Goal: Task Accomplishment & Management: Manage account settings

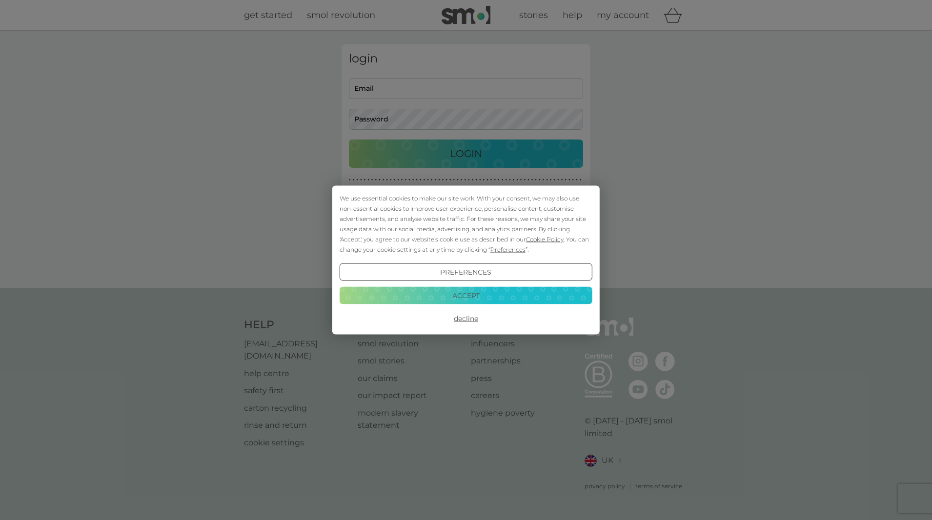
type input "[EMAIL_ADDRESS][DOMAIN_NAME]"
click at [435, 294] on button "Accept" at bounding box center [466, 295] width 253 height 18
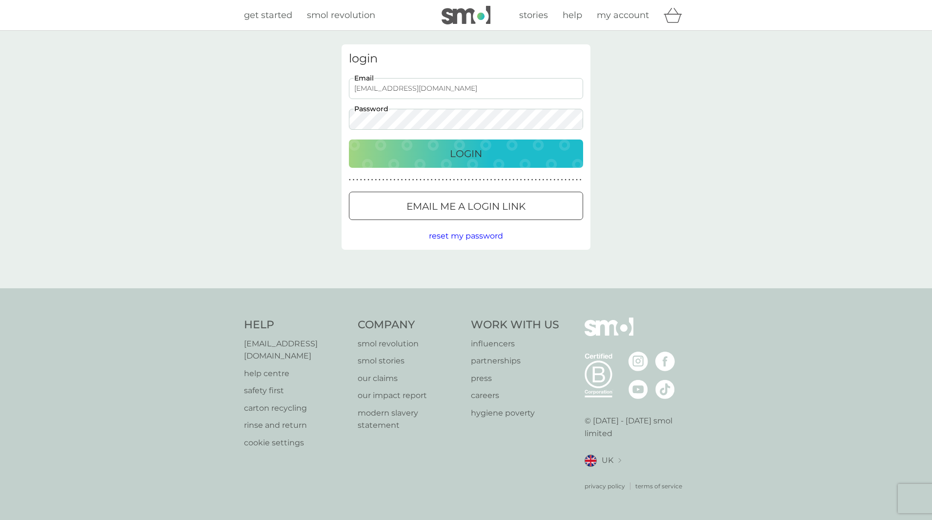
click at [469, 153] on p "Login" at bounding box center [466, 154] width 32 height 16
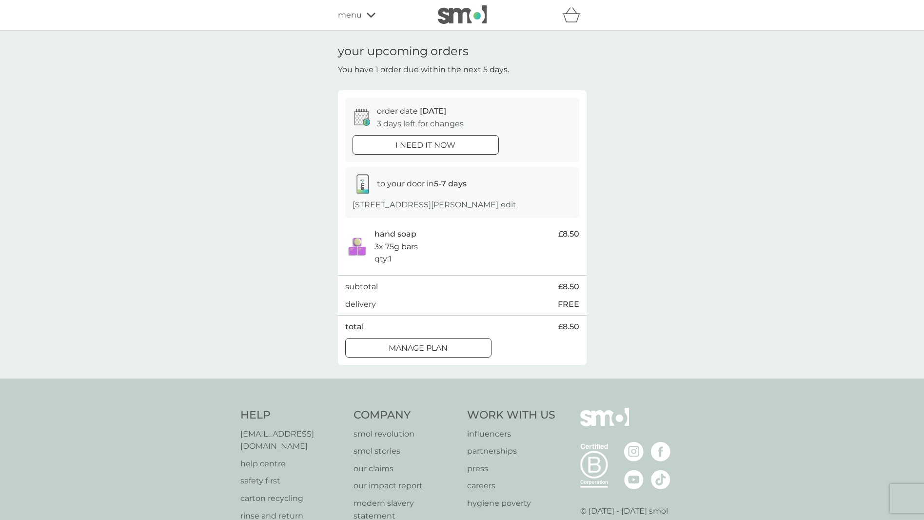
click at [382, 341] on button "Manage plan" at bounding box center [418, 348] width 146 height 20
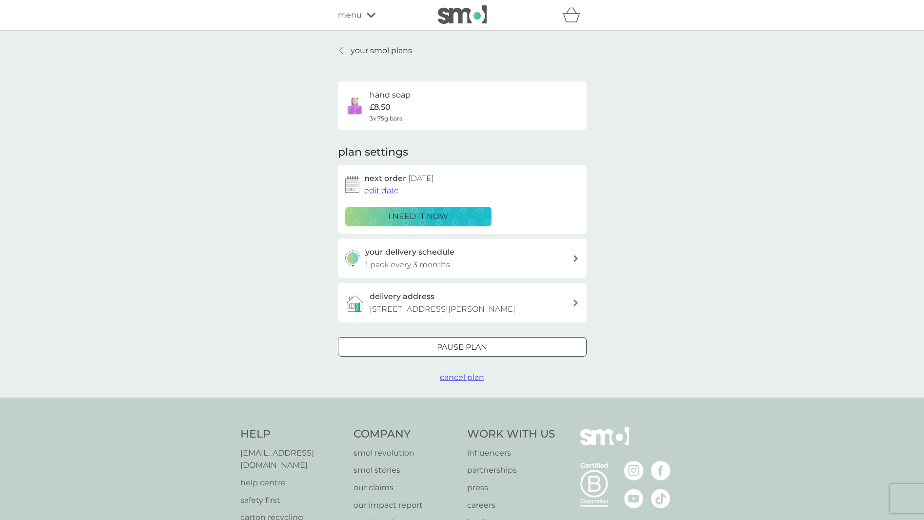
click at [384, 193] on span "edit date" at bounding box center [381, 190] width 35 height 9
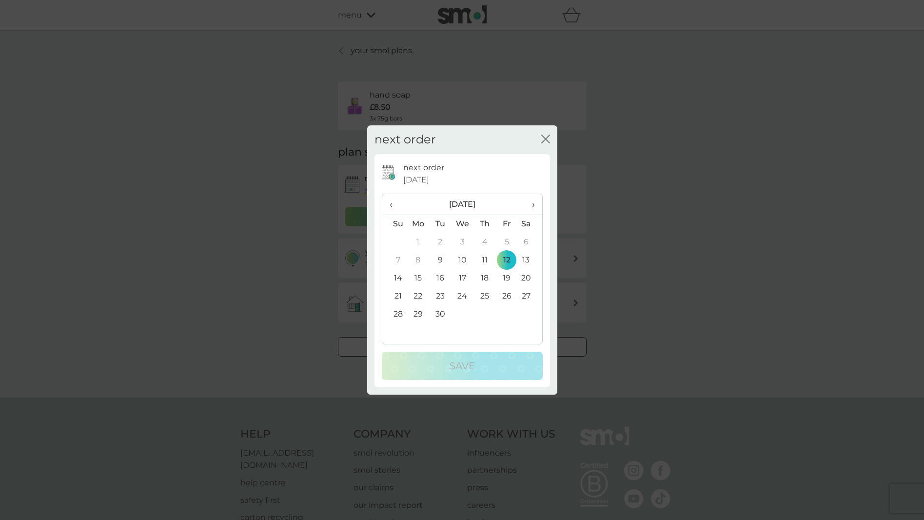
click at [533, 202] on span "›" at bounding box center [530, 204] width 10 height 20
click at [417, 262] on td "3" at bounding box center [418, 260] width 22 height 18
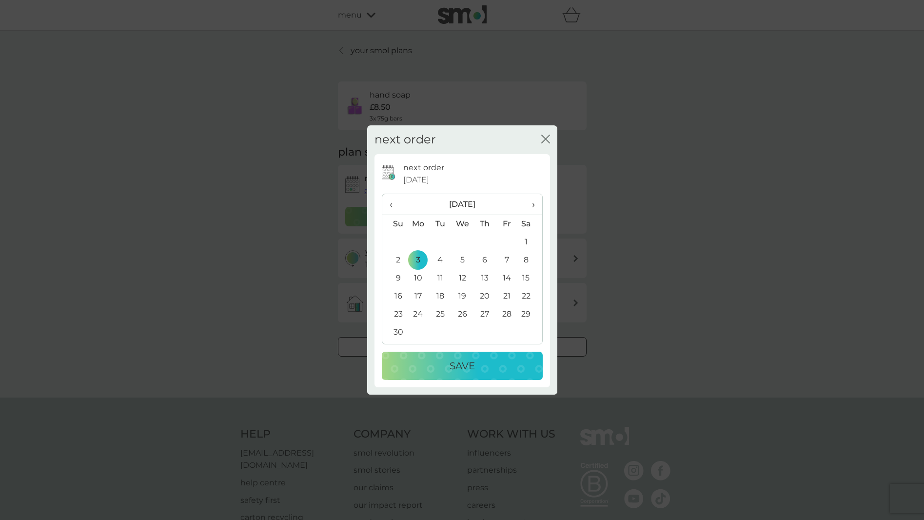
click at [460, 364] on p "Save" at bounding box center [462, 366] width 25 height 16
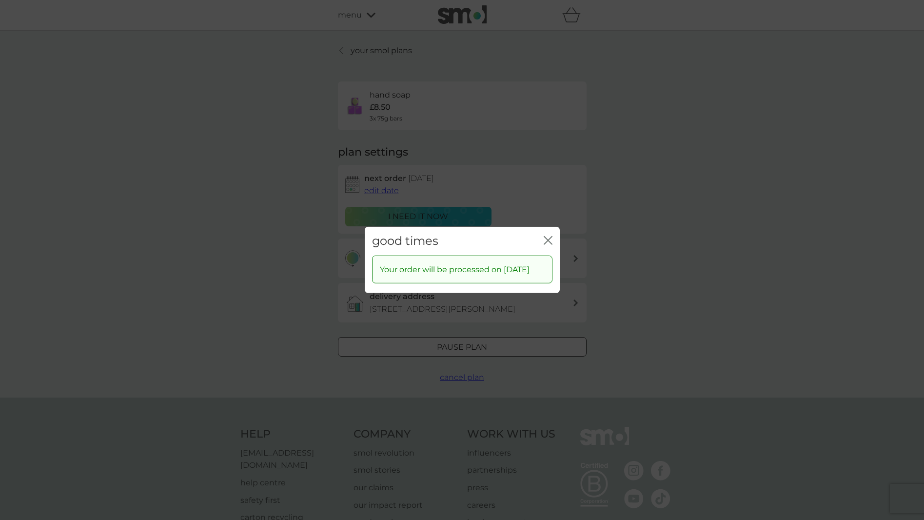
click at [550, 237] on icon "close" at bounding box center [548, 240] width 9 height 9
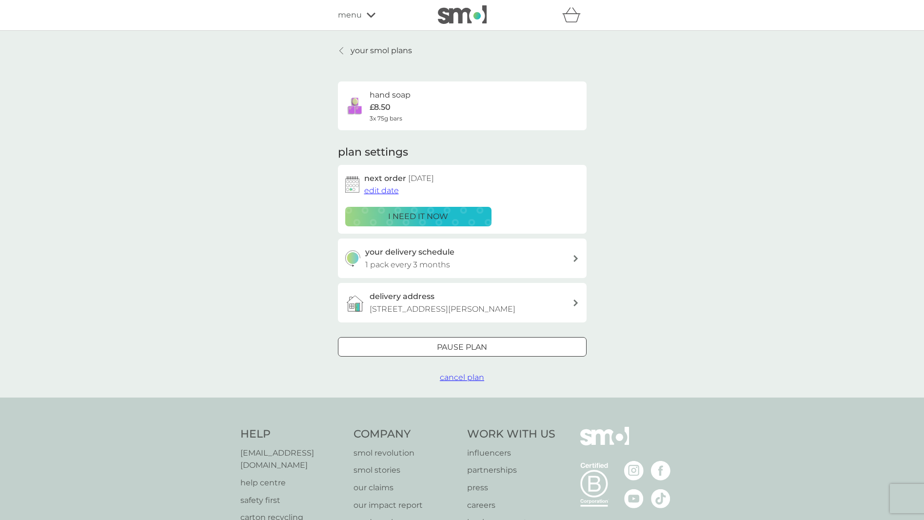
click at [400, 49] on p "your smol plans" at bounding box center [381, 50] width 61 height 13
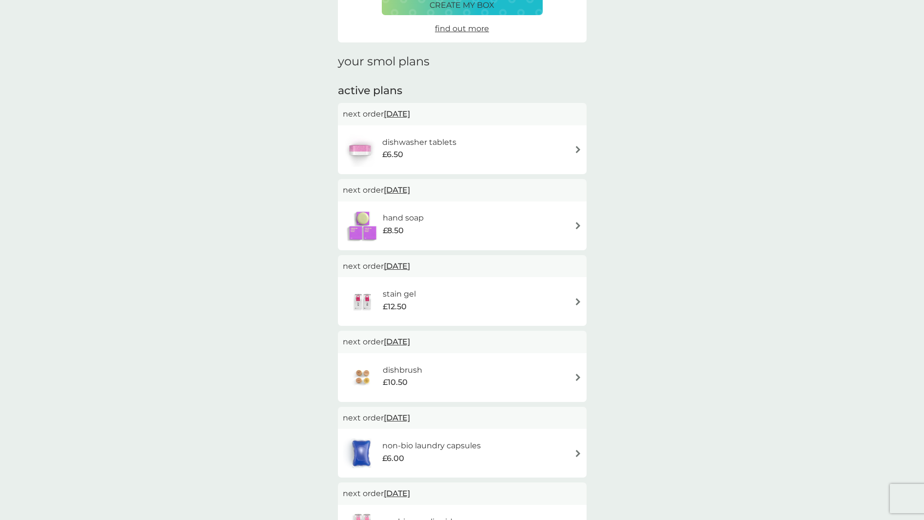
scroll to position [98, 0]
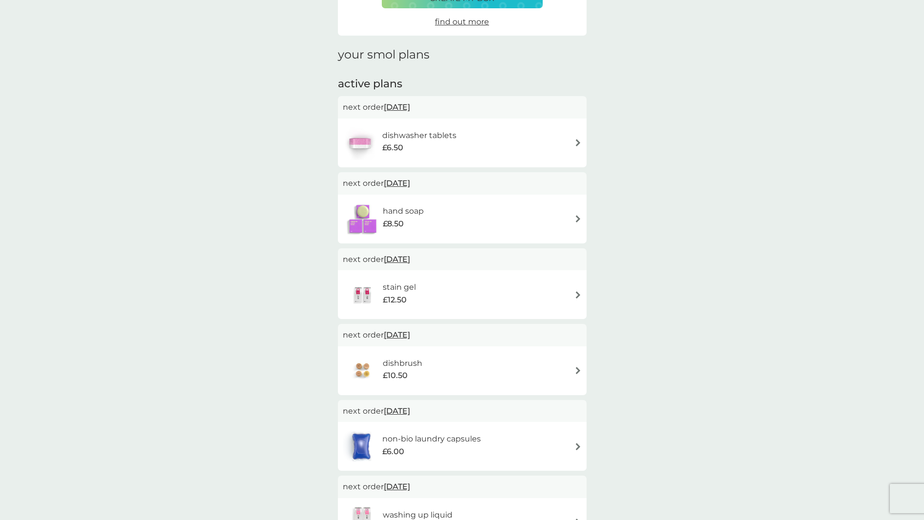
click at [507, 148] on div "dishwasher tablets £6.50" at bounding box center [462, 143] width 239 height 34
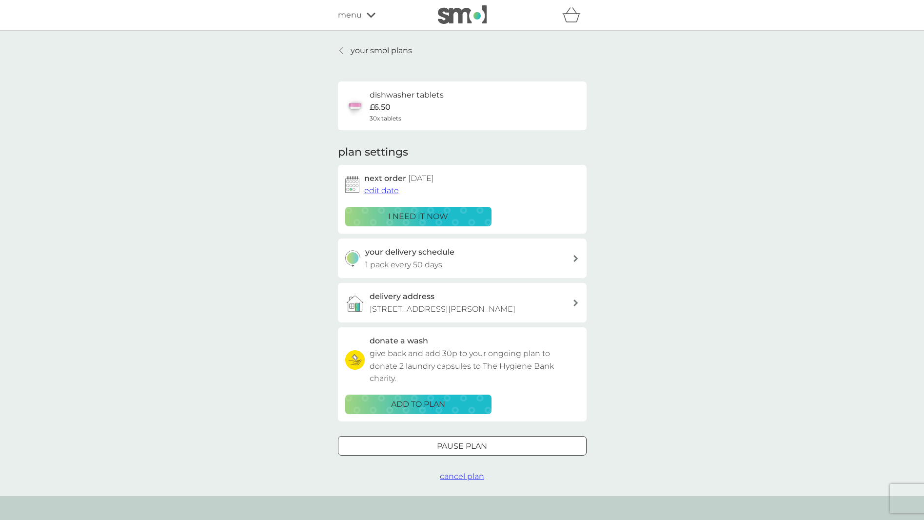
click at [450, 215] on div "i need it now" at bounding box center [419, 216] width 134 height 13
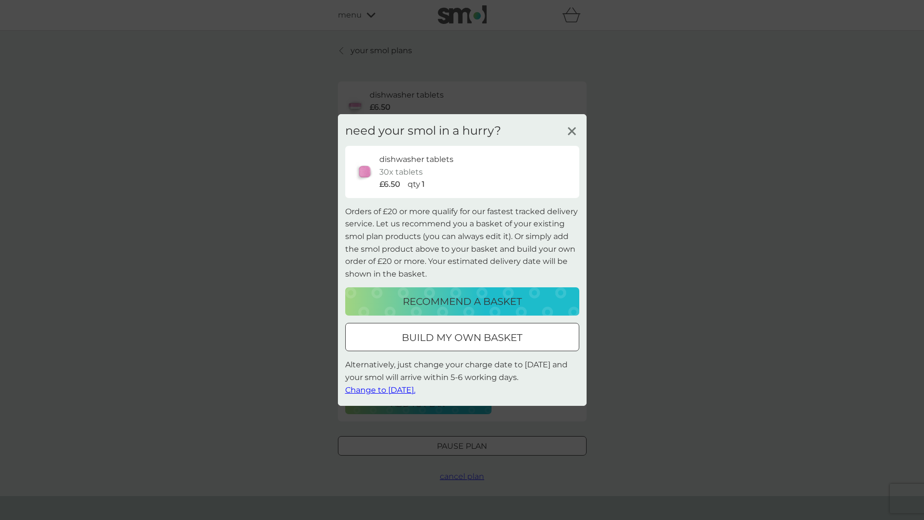
click at [408, 388] on span "Change to [DATE]." at bounding box center [380, 389] width 70 height 9
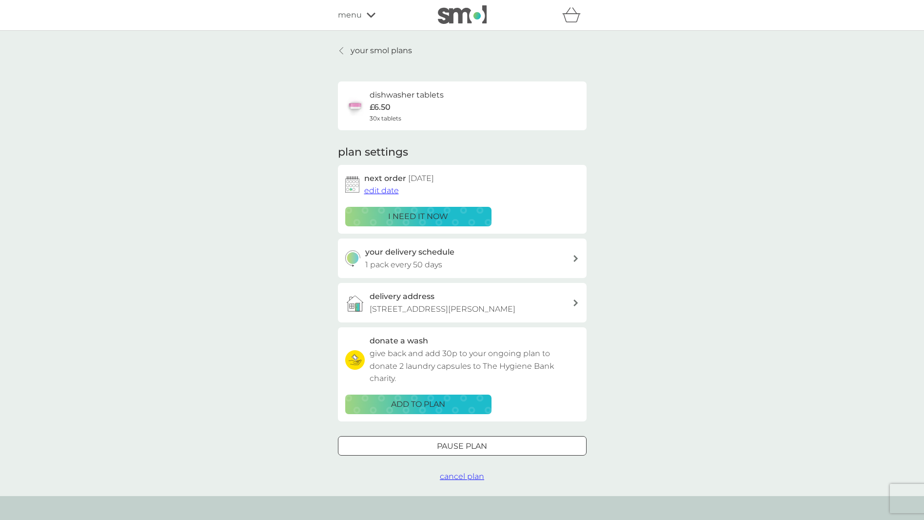
click at [376, 50] on p "your smol plans" at bounding box center [381, 50] width 61 height 13
